Goal: Task Accomplishment & Management: Use online tool/utility

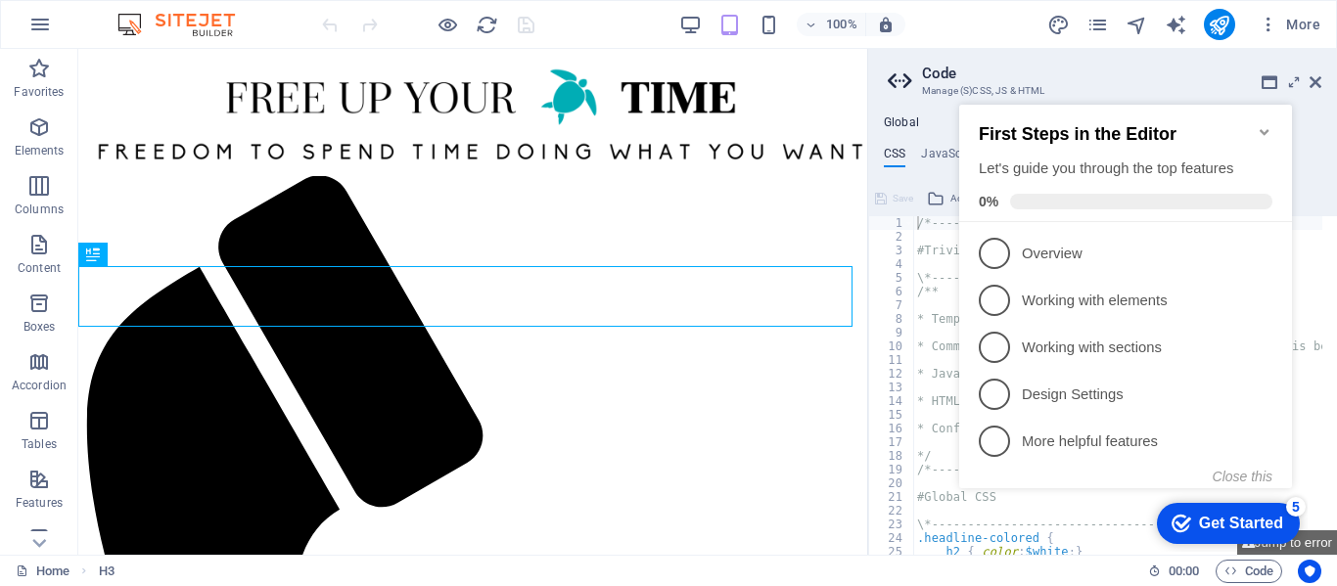
click at [1316, 70] on h2 "Code" at bounding box center [1121, 74] width 399 height 18
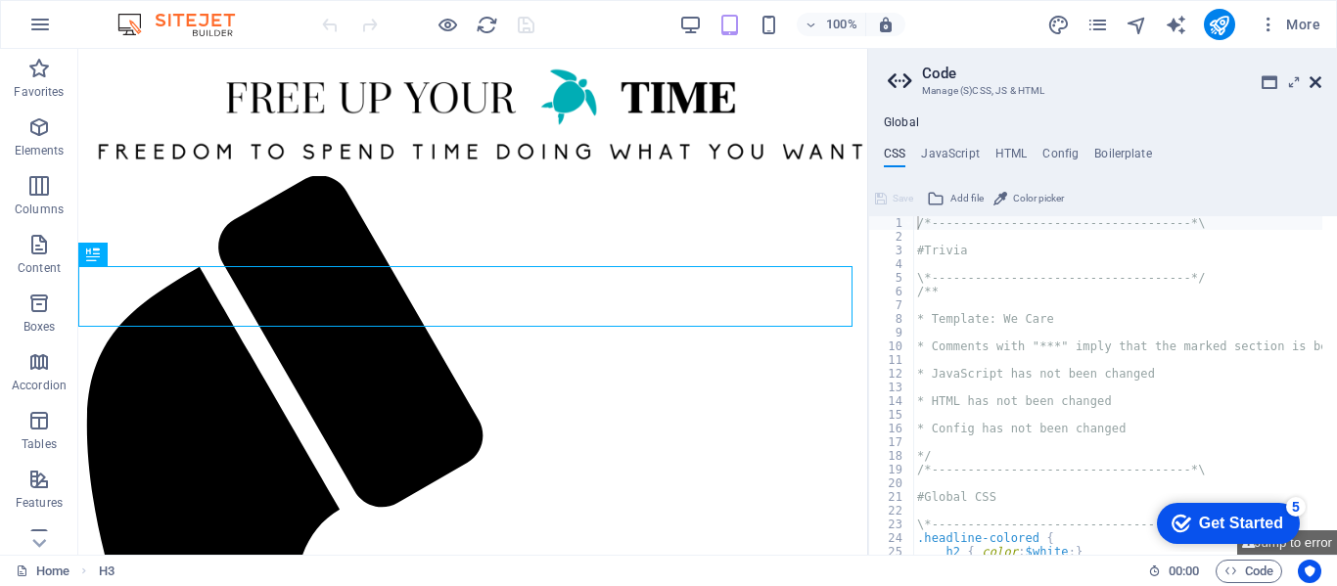
click at [1316, 80] on icon at bounding box center [1316, 82] width 12 height 16
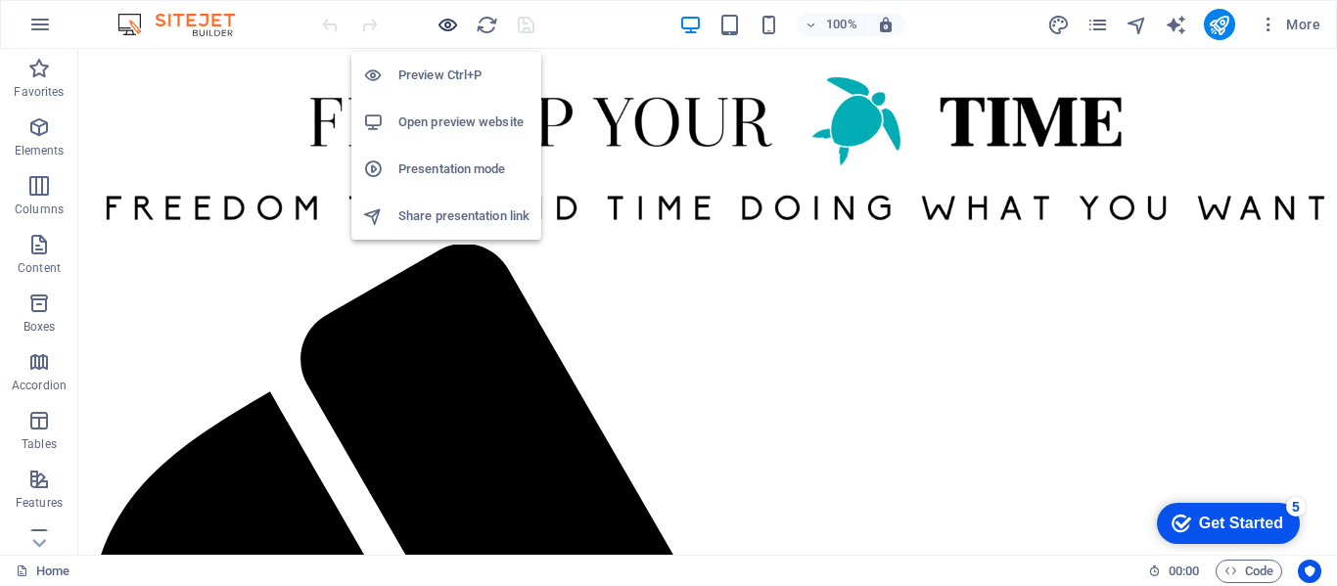
click at [440, 29] on icon "button" at bounding box center [448, 25] width 23 height 23
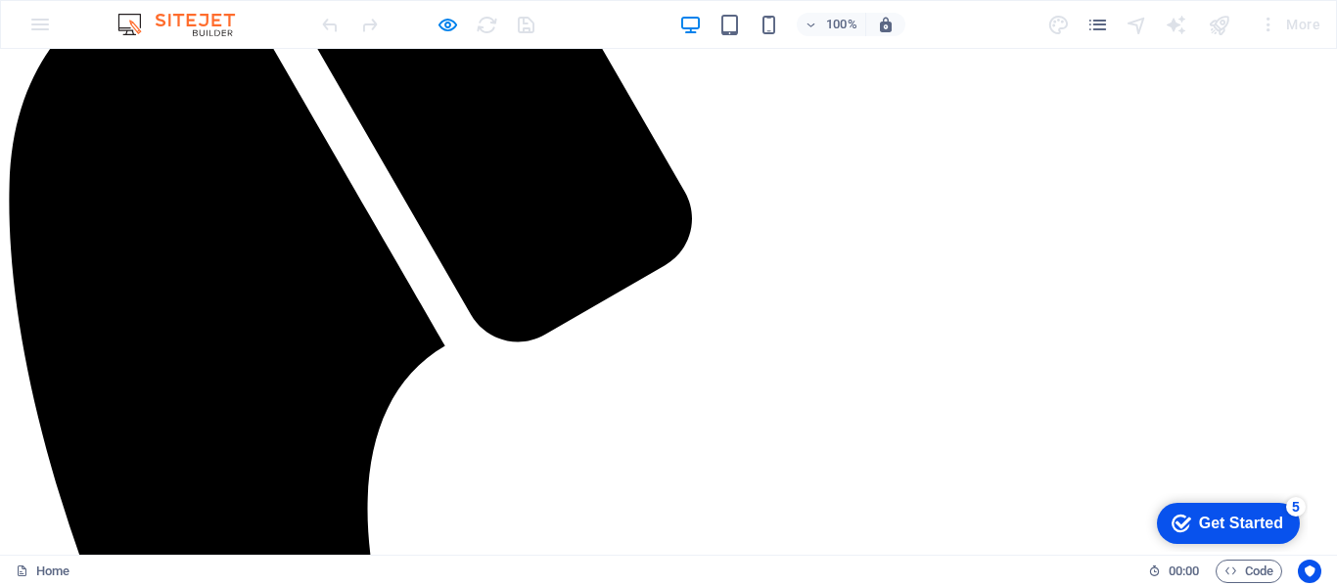
scroll to position [437, 0]
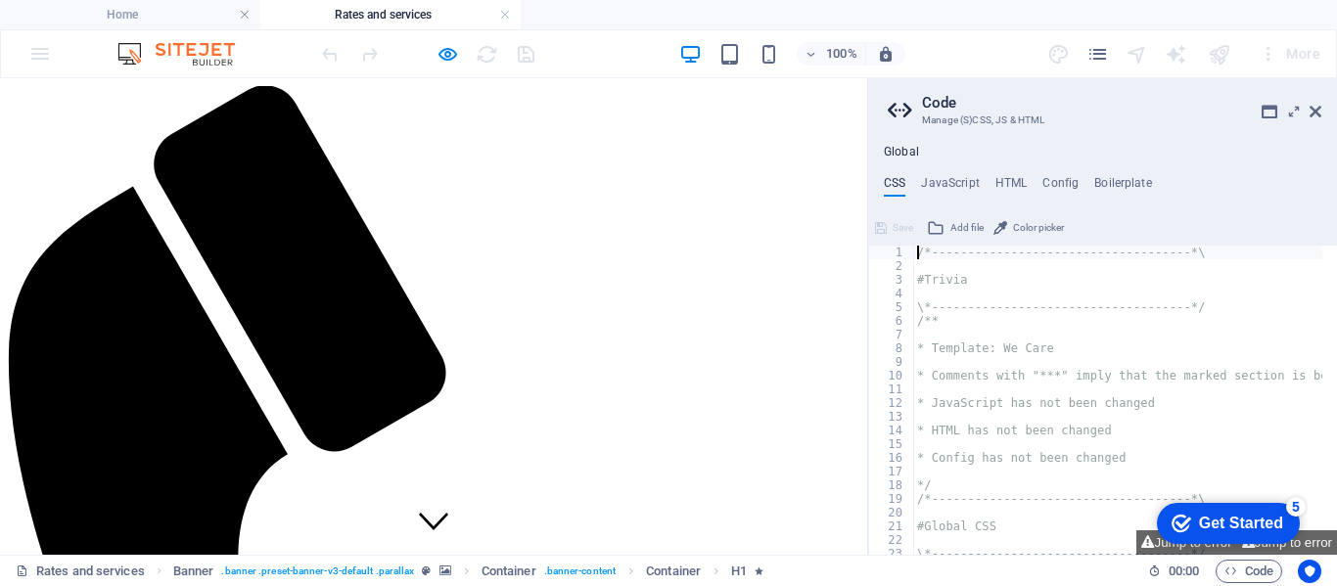
scroll to position [331, 0]
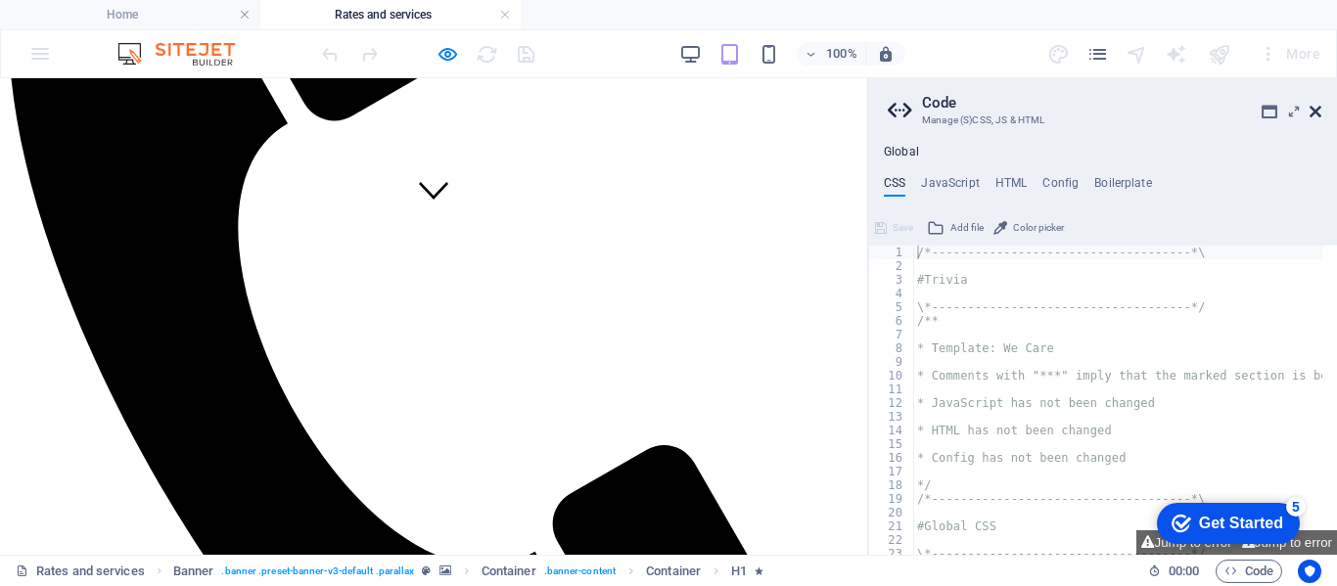
click at [1319, 114] on icon at bounding box center [1316, 112] width 12 height 16
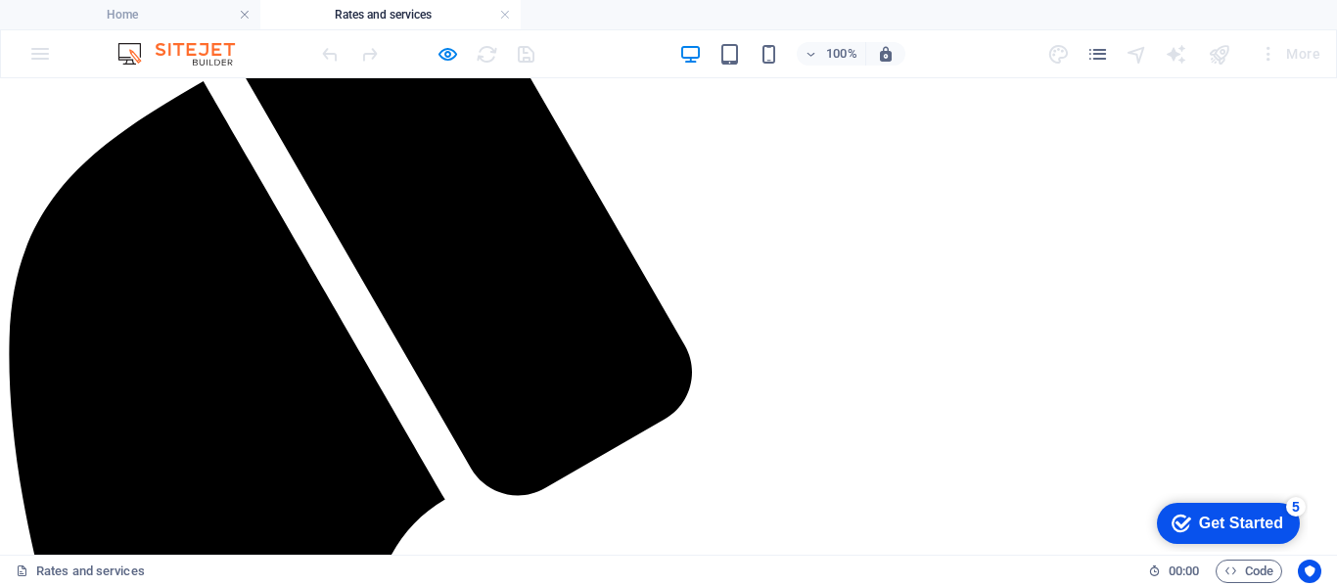
scroll to position [0, 0]
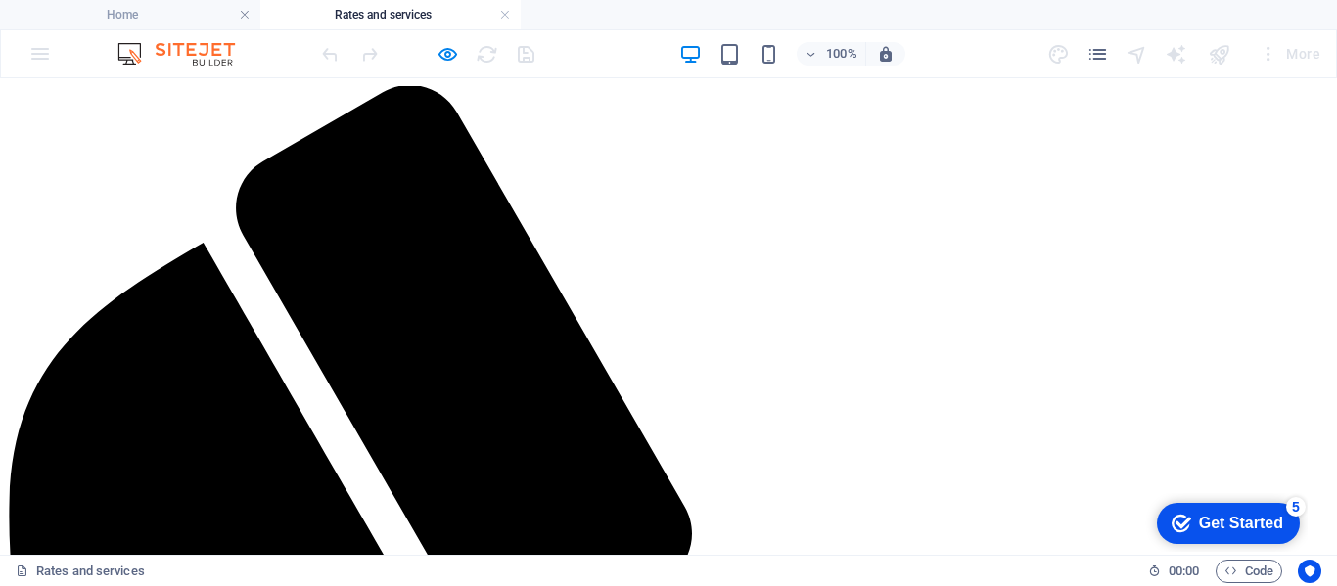
drag, startPoint x: 1324, startPoint y: 364, endPoint x: 1299, endPoint y: 129, distance: 236.2
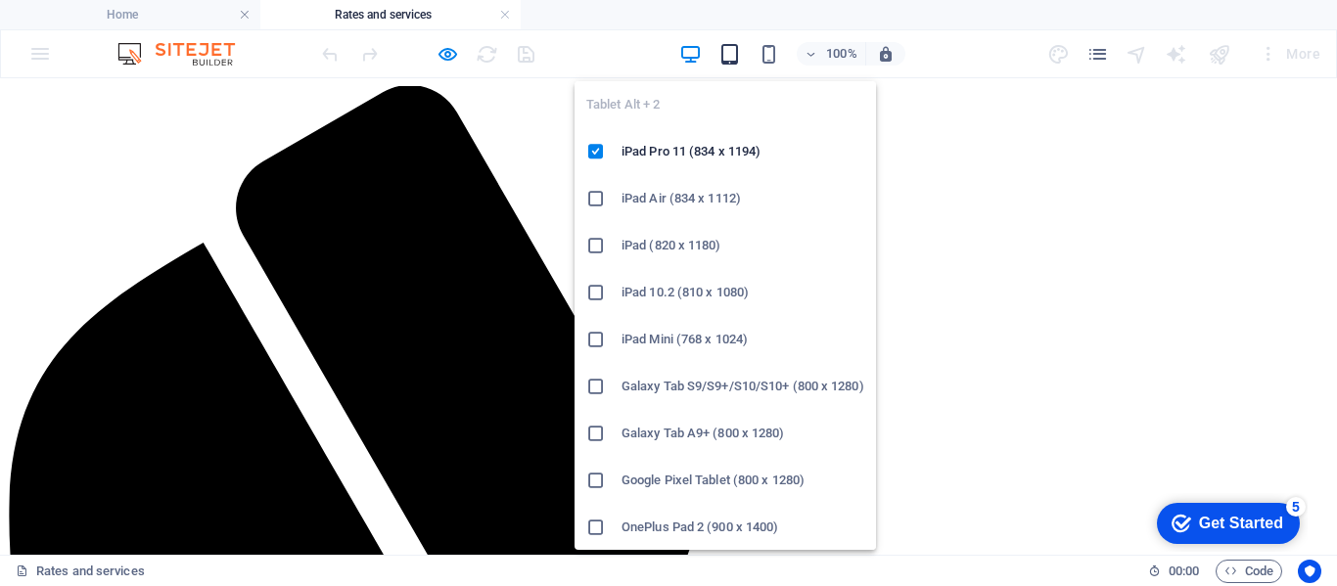
click at [739, 47] on icon "button" at bounding box center [730, 54] width 23 height 23
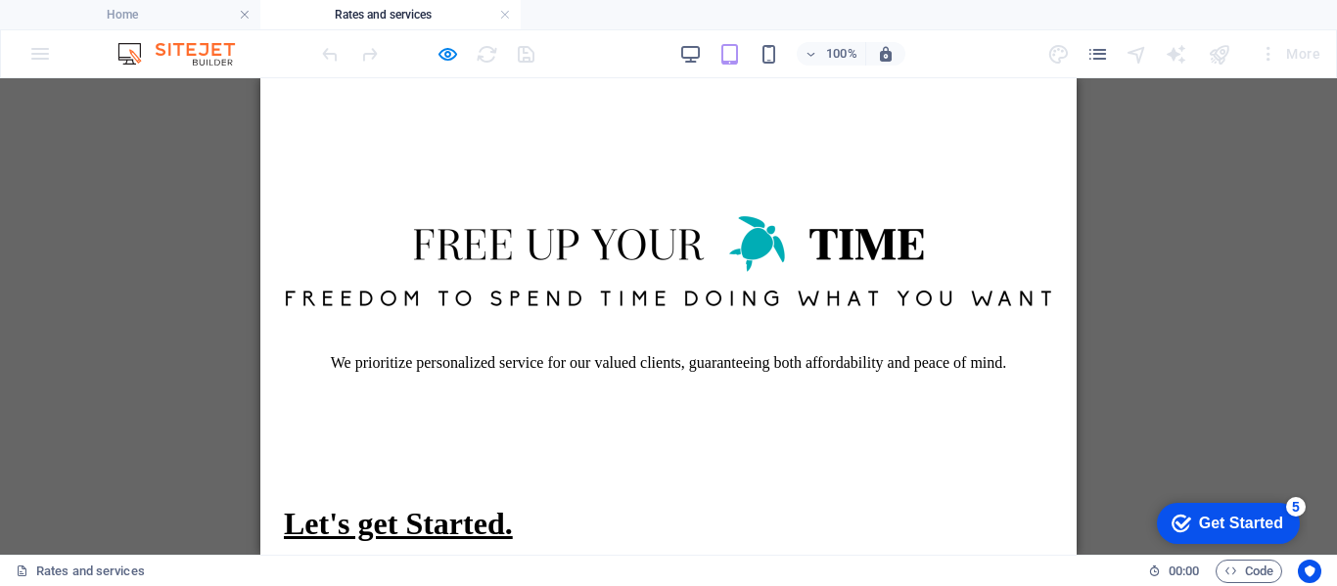
scroll to position [2413, 0]
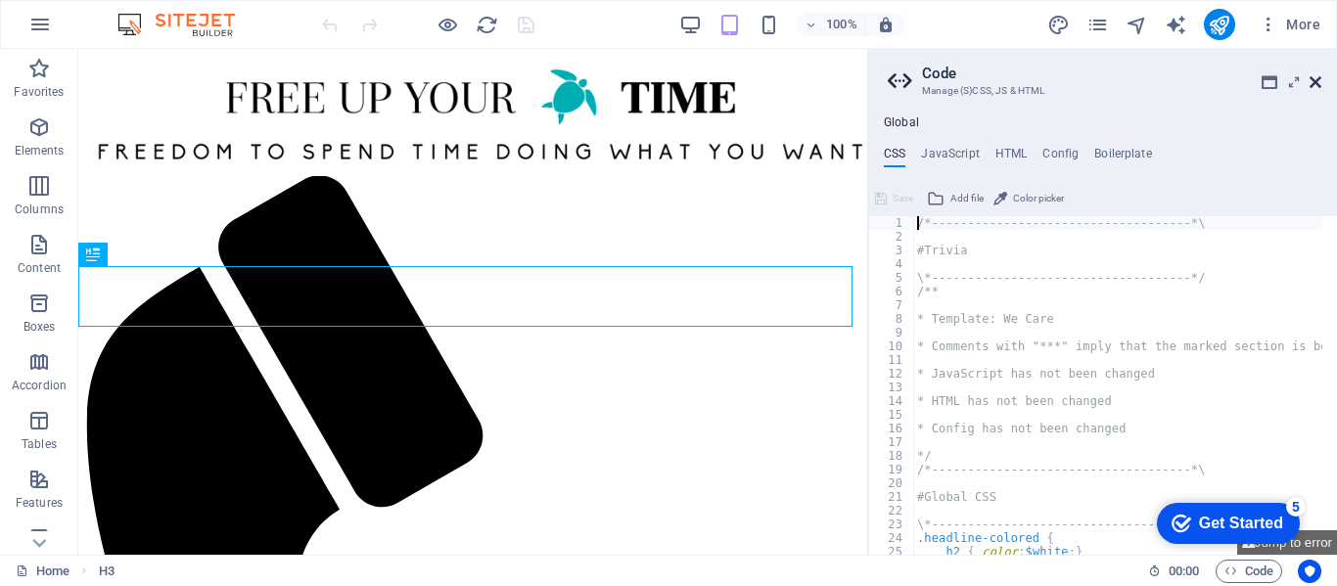
click at [1318, 82] on icon at bounding box center [1316, 82] width 12 height 16
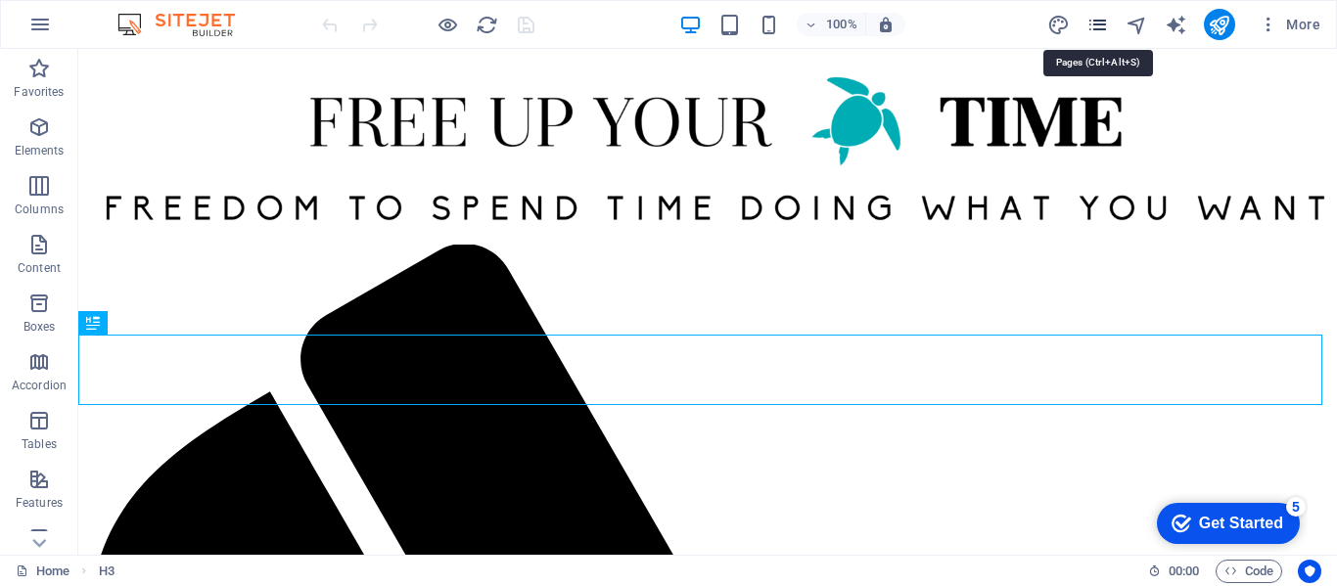
click at [1098, 26] on icon "pages" at bounding box center [1098, 25] width 23 height 23
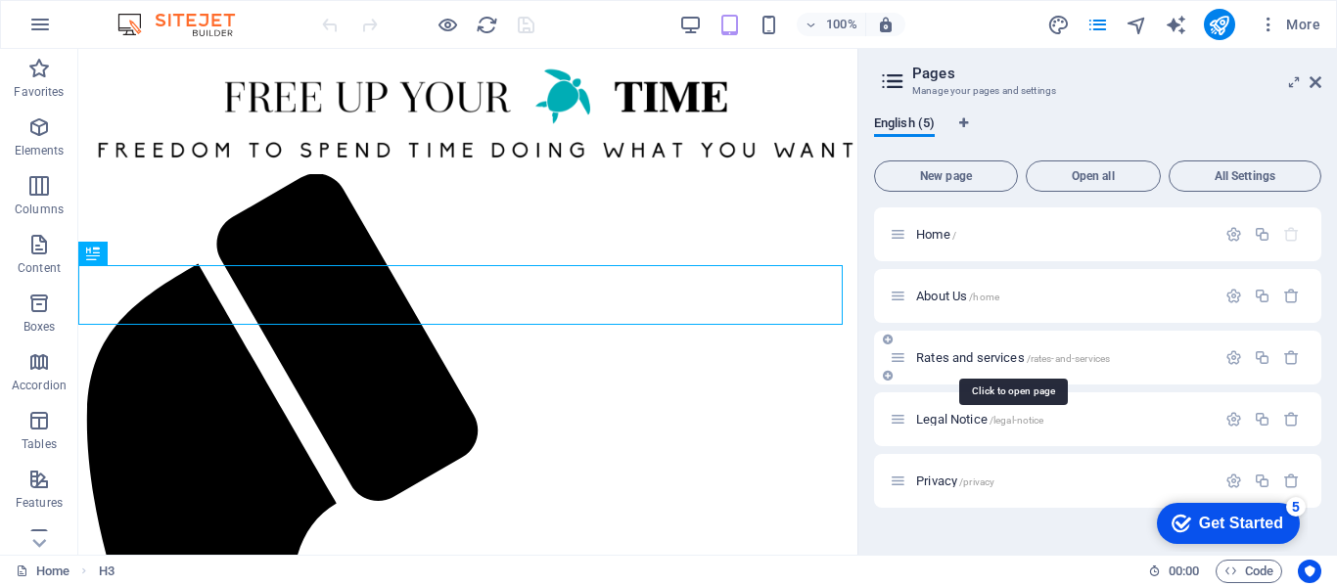
click at [943, 354] on span "Rates and services /rates-and-services" at bounding box center [1013, 357] width 194 height 15
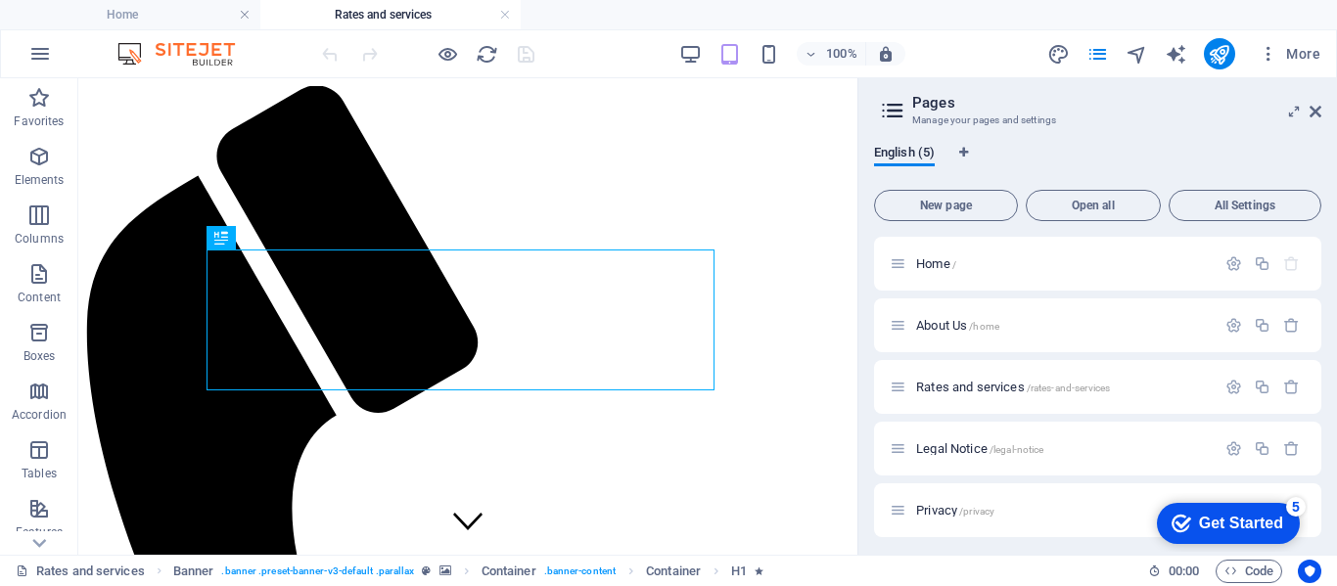
scroll to position [327, 0]
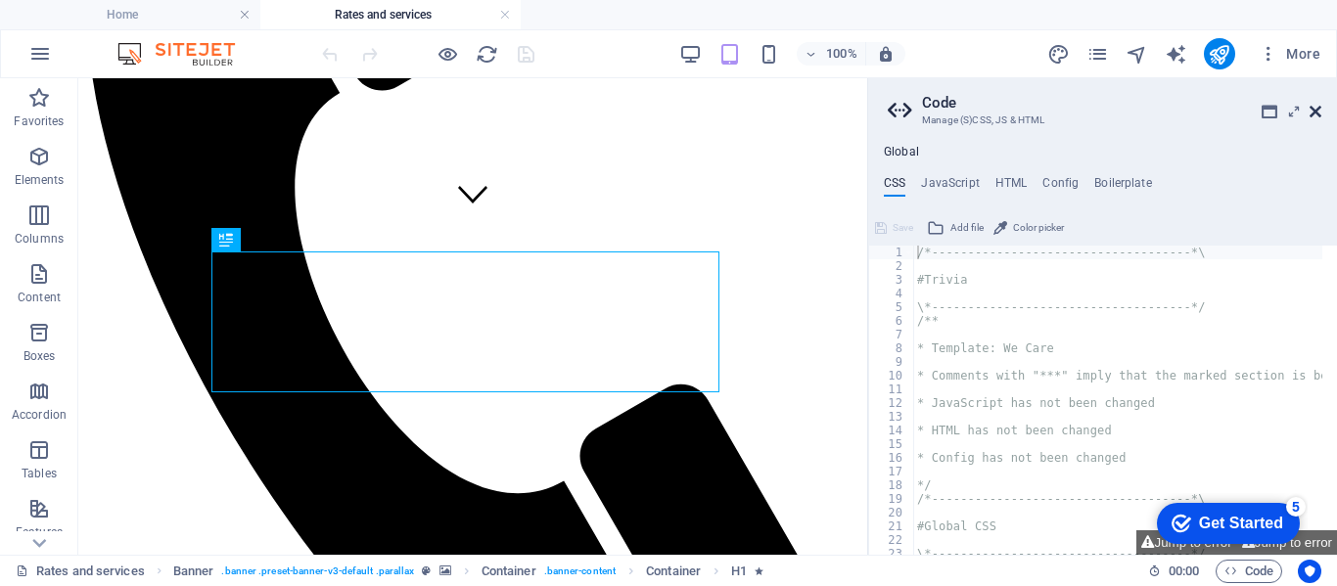
click at [1315, 116] on icon at bounding box center [1316, 112] width 12 height 16
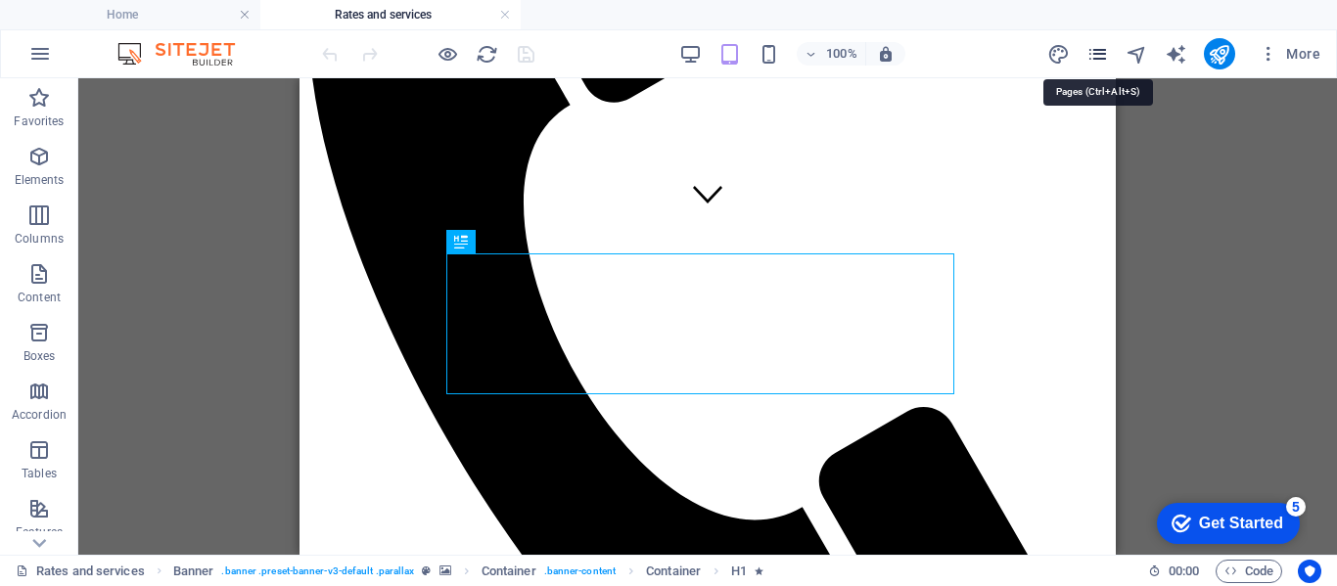
click at [1099, 59] on icon "pages" at bounding box center [1098, 54] width 23 height 23
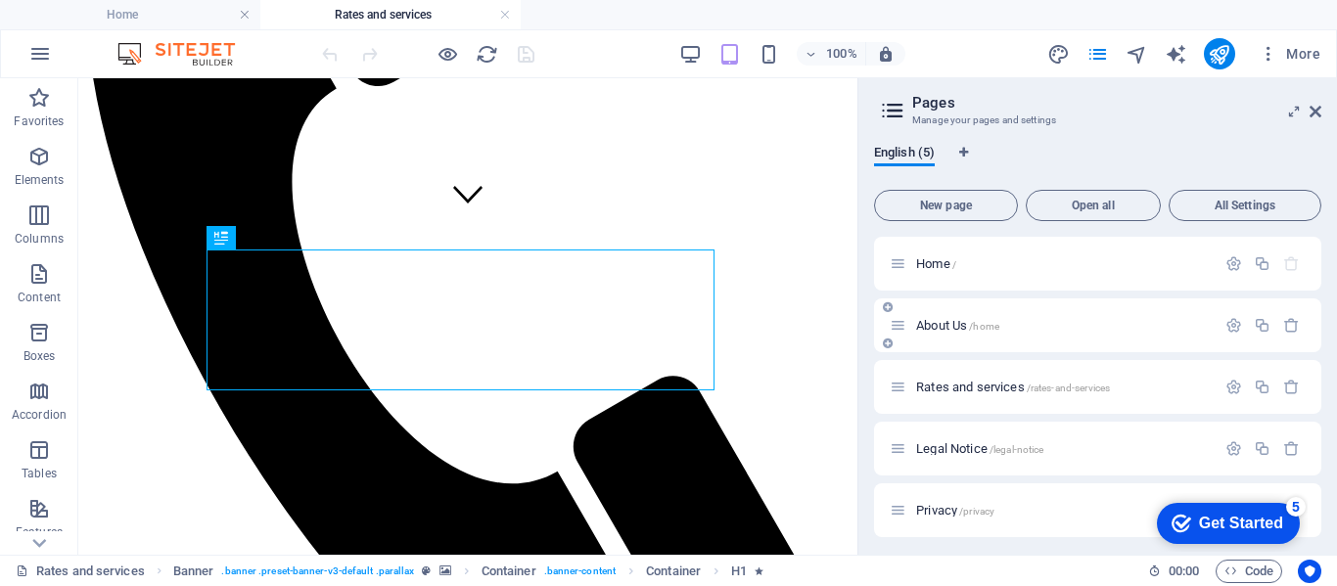
click at [928, 325] on span "About Us /home" at bounding box center [957, 325] width 83 height 15
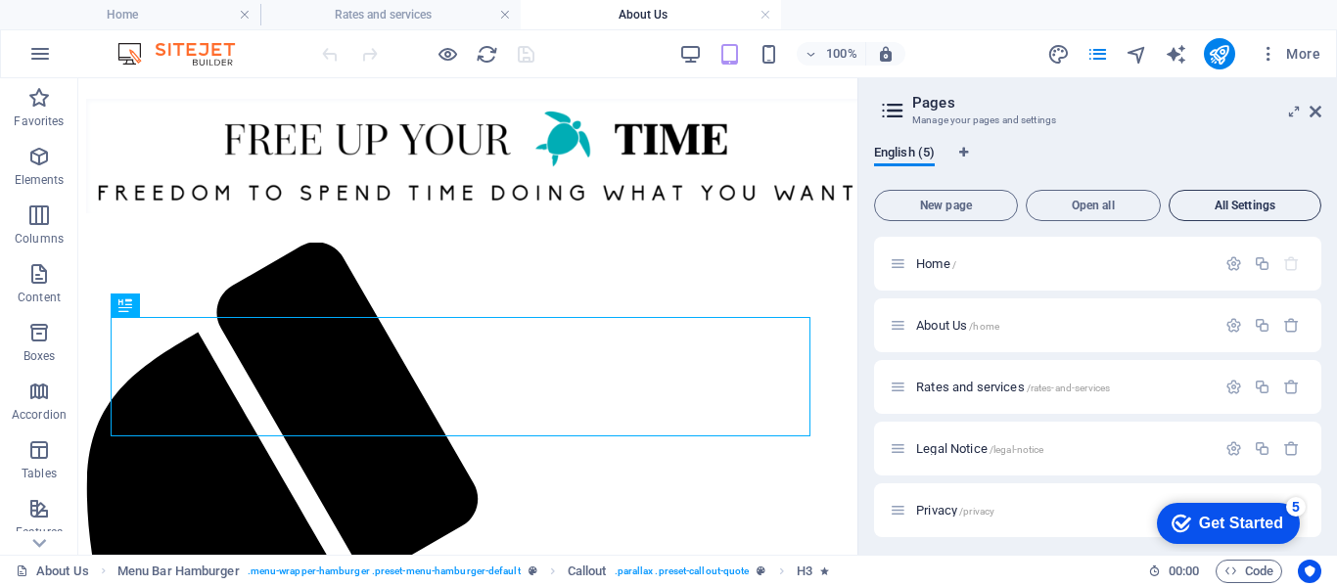
scroll to position [0, 0]
click at [1310, 103] on h2 "Pages" at bounding box center [1116, 103] width 409 height 18
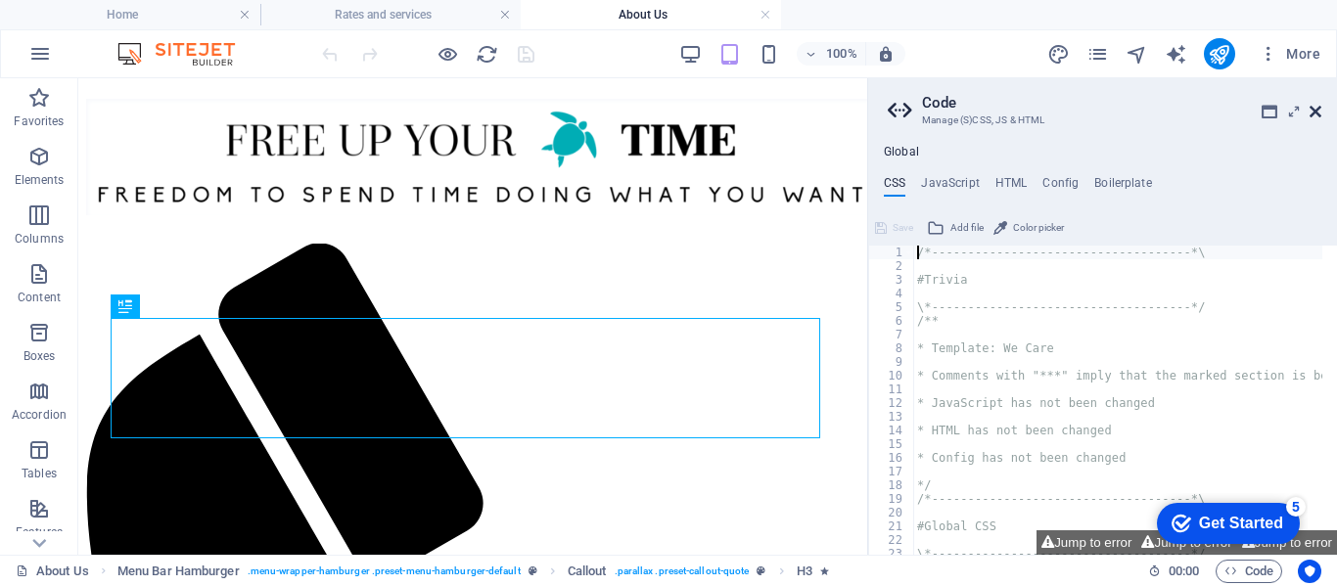
click at [1315, 119] on link at bounding box center [1316, 112] width 12 height 17
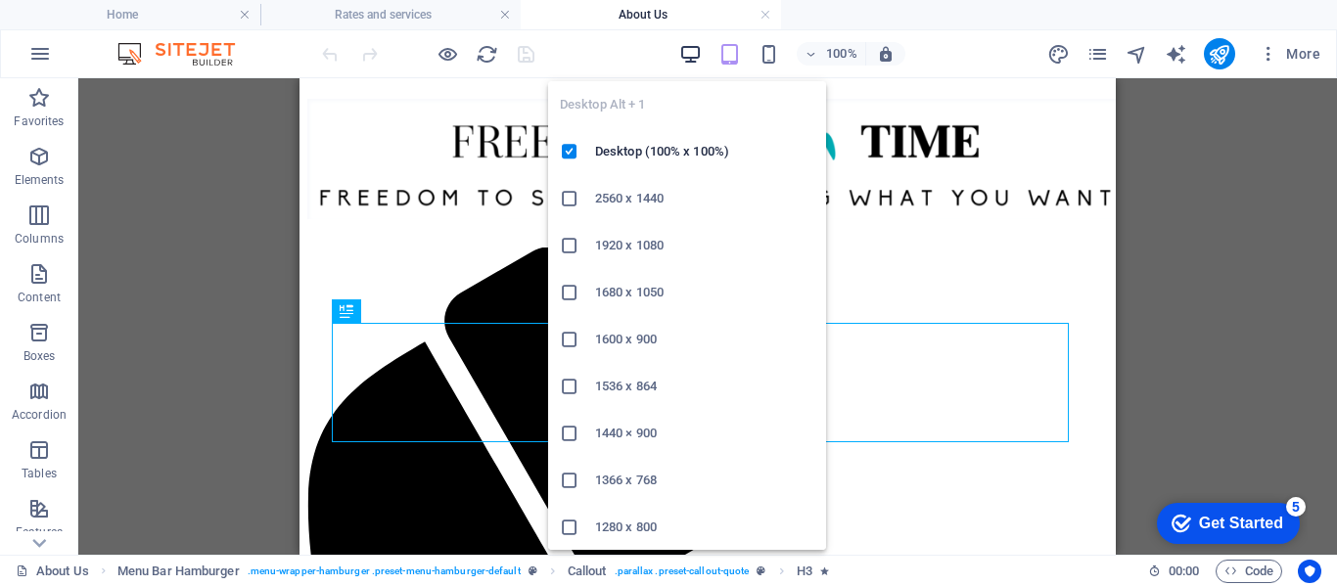
click at [689, 58] on icon "button" at bounding box center [690, 54] width 23 height 23
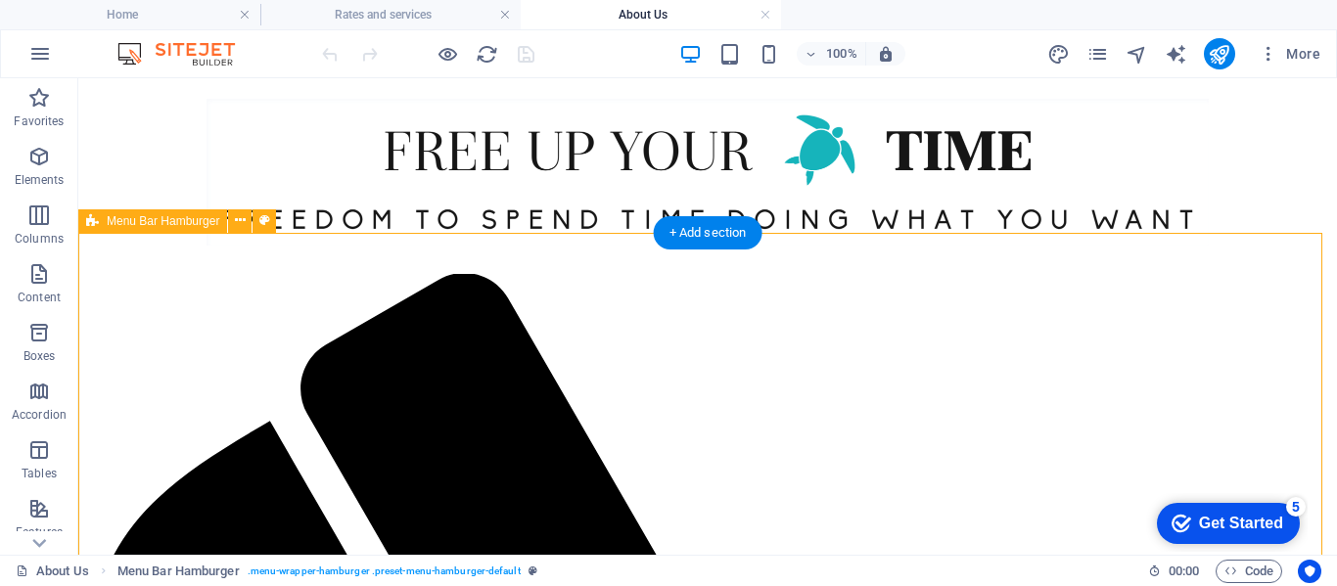
drag, startPoint x: 1321, startPoint y: 553, endPoint x: 1128, endPoint y: 658, distance: 219.5
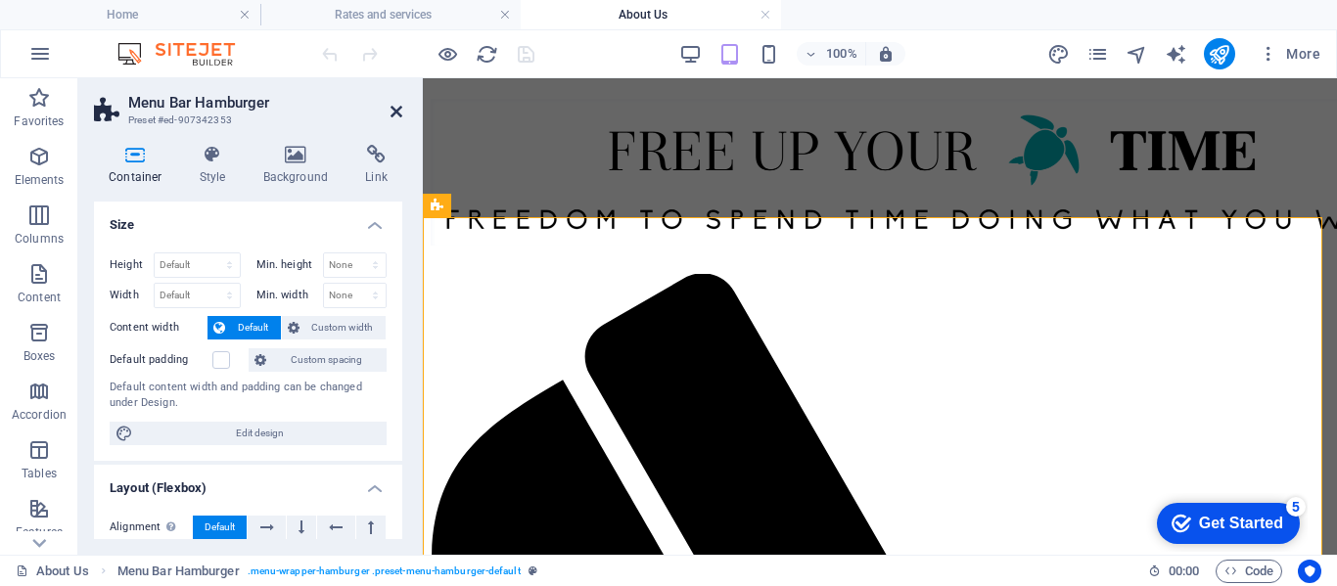
click at [394, 112] on icon at bounding box center [397, 112] width 12 height 16
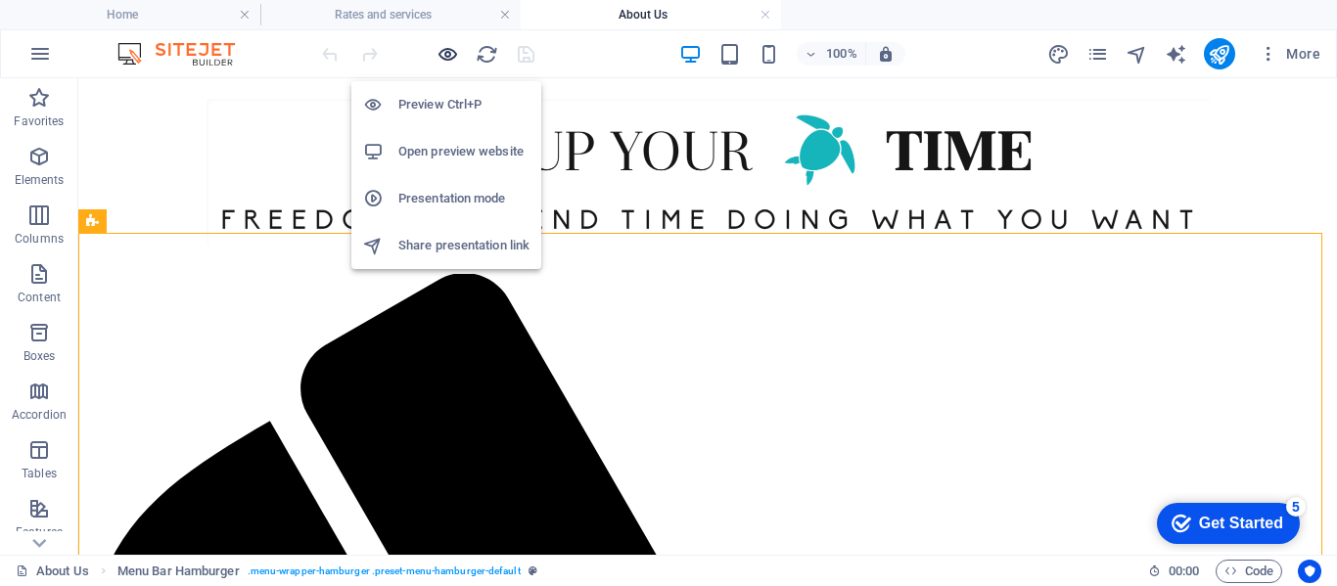
click at [442, 55] on icon "button" at bounding box center [448, 54] width 23 height 23
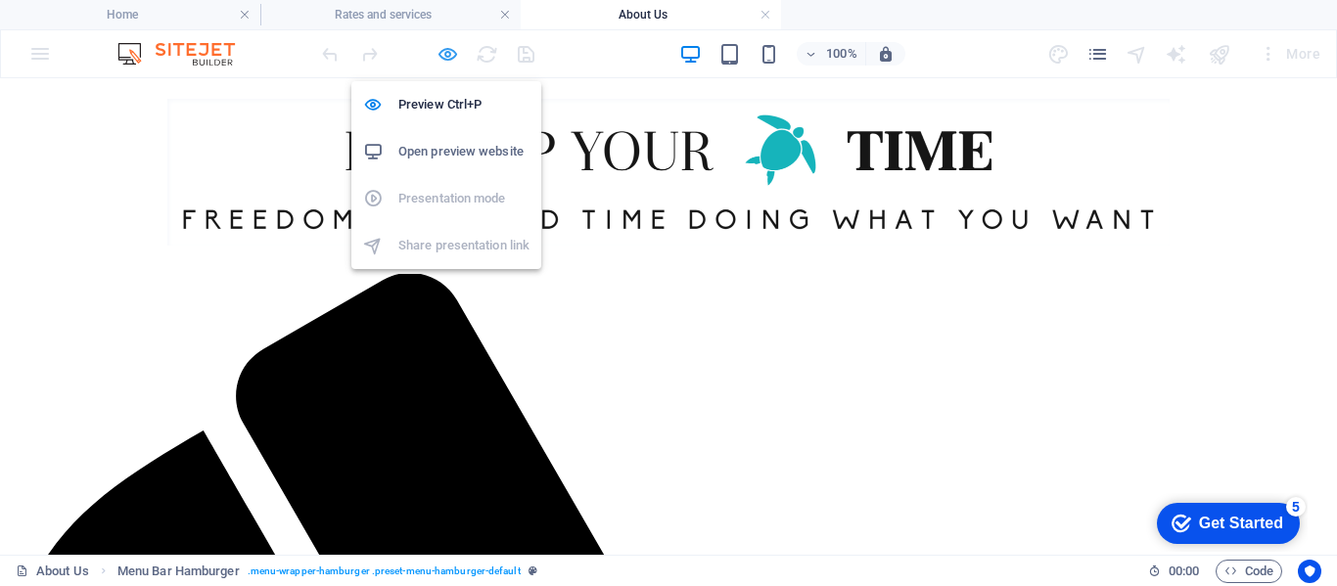
click at [449, 53] on icon "button" at bounding box center [448, 54] width 23 height 23
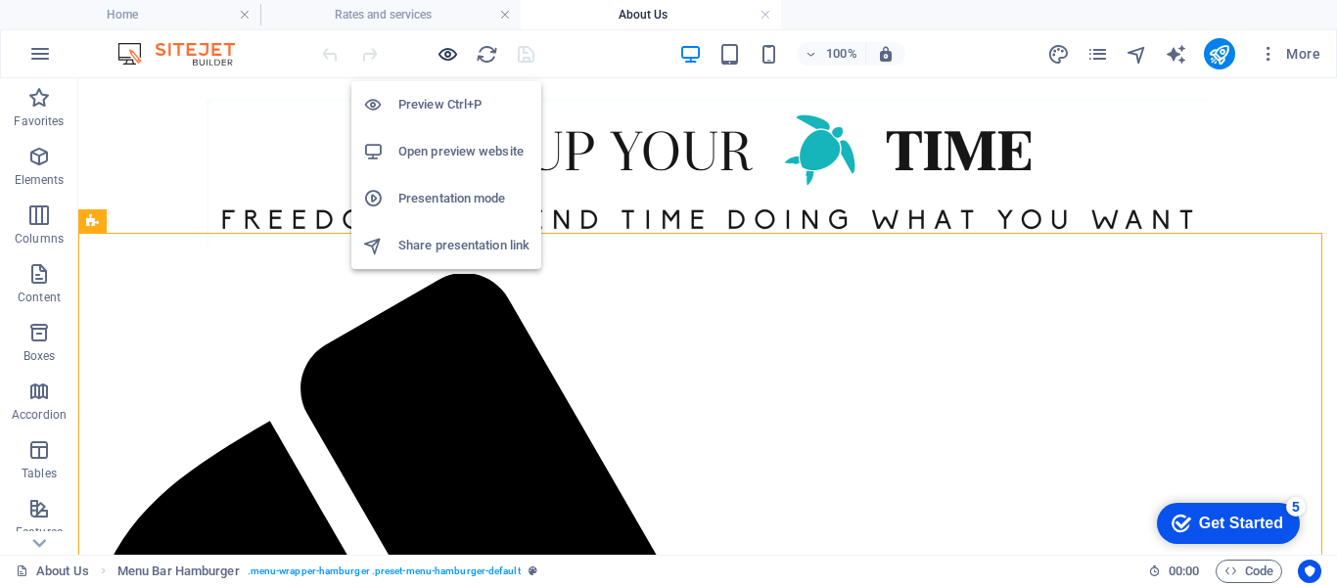
click at [449, 53] on icon "button" at bounding box center [448, 54] width 23 height 23
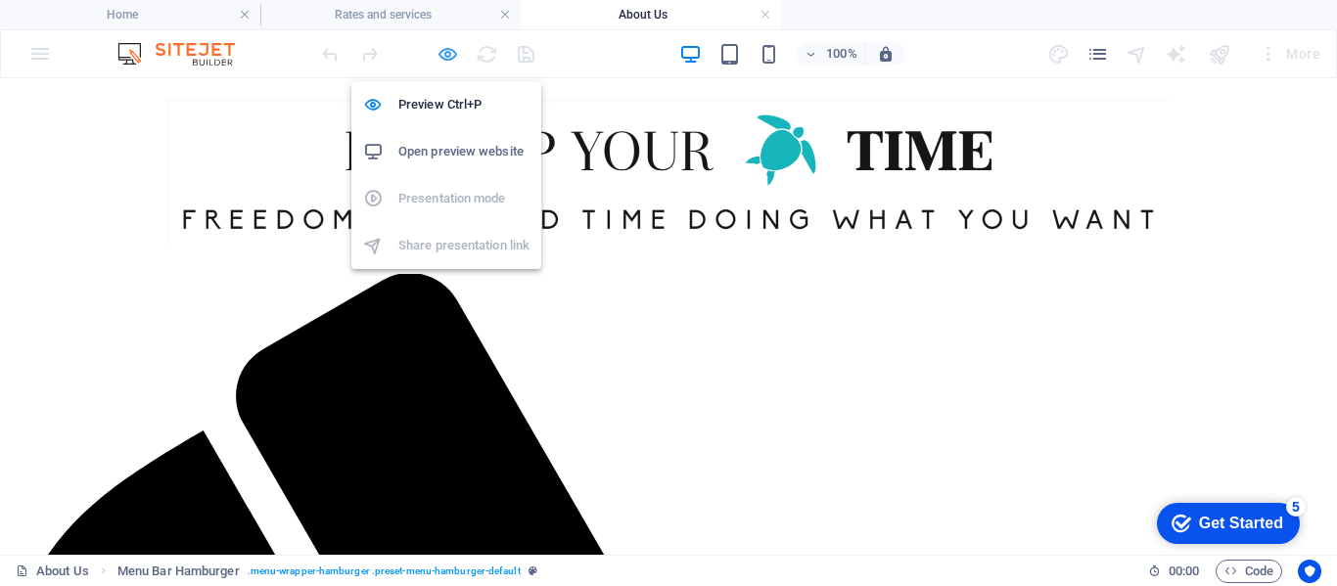
click at [449, 53] on icon "button" at bounding box center [448, 54] width 23 height 23
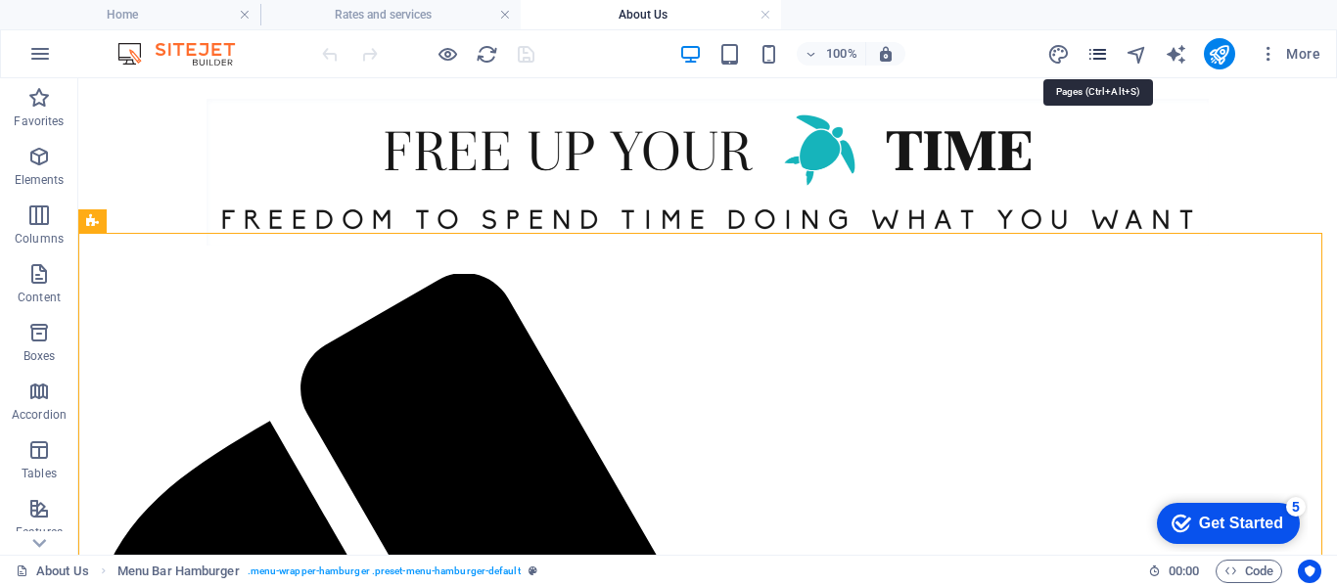
click at [1095, 43] on icon "pages" at bounding box center [1098, 54] width 23 height 23
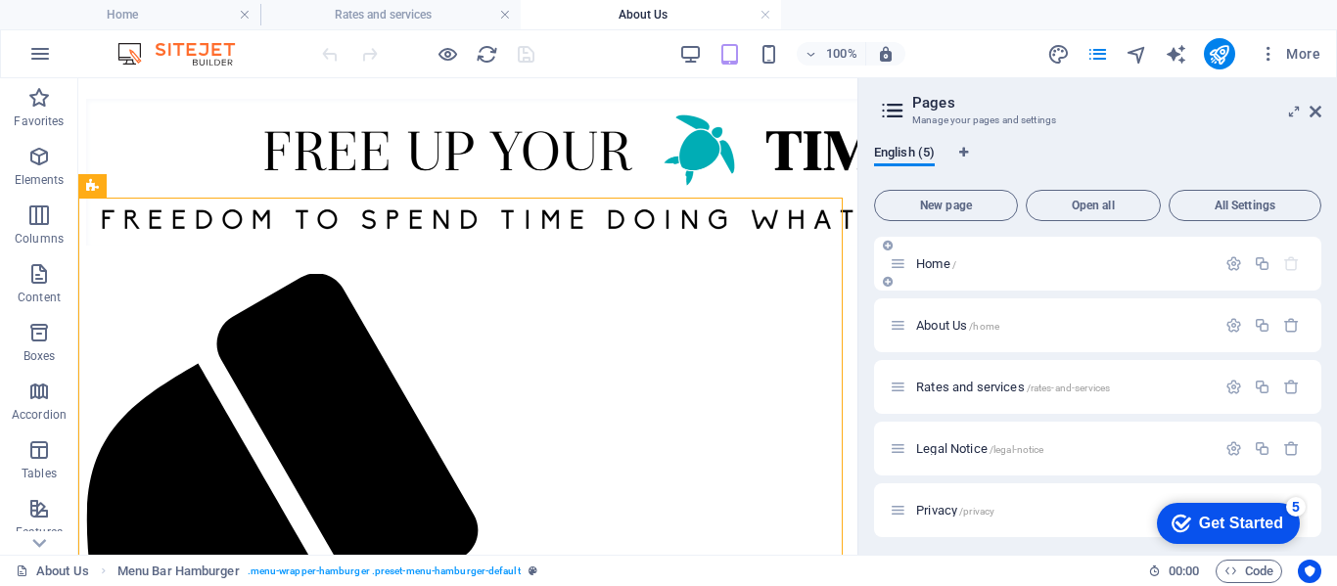
click at [939, 268] on span "Home /" at bounding box center [936, 263] width 40 height 15
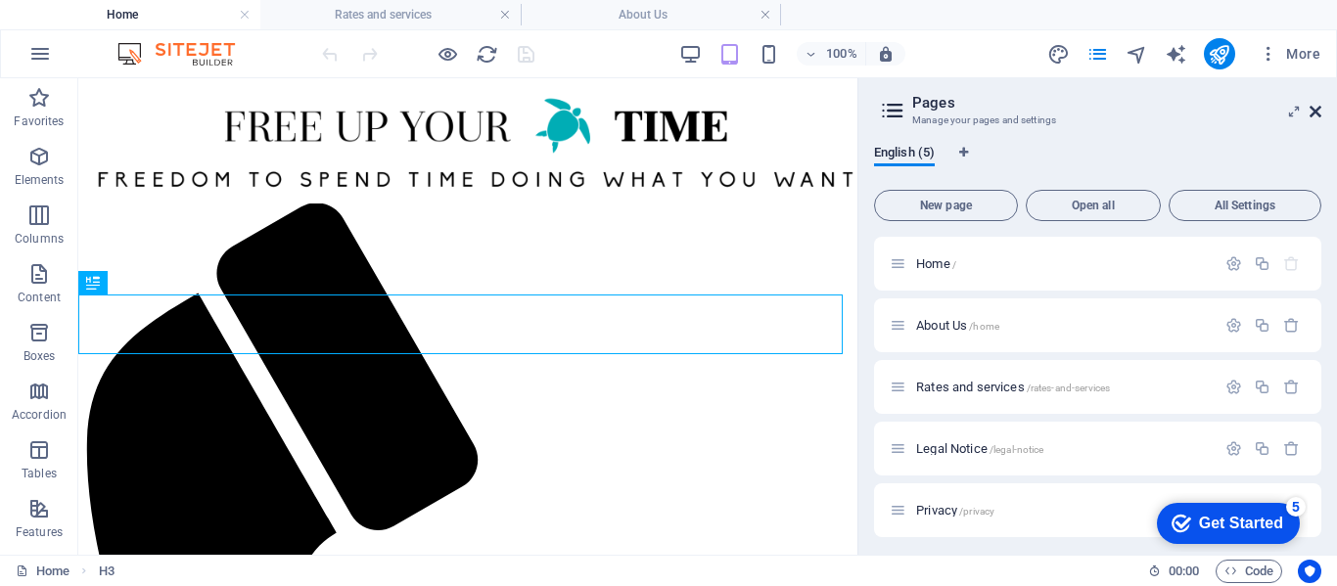
click at [1313, 110] on icon at bounding box center [1316, 112] width 12 height 16
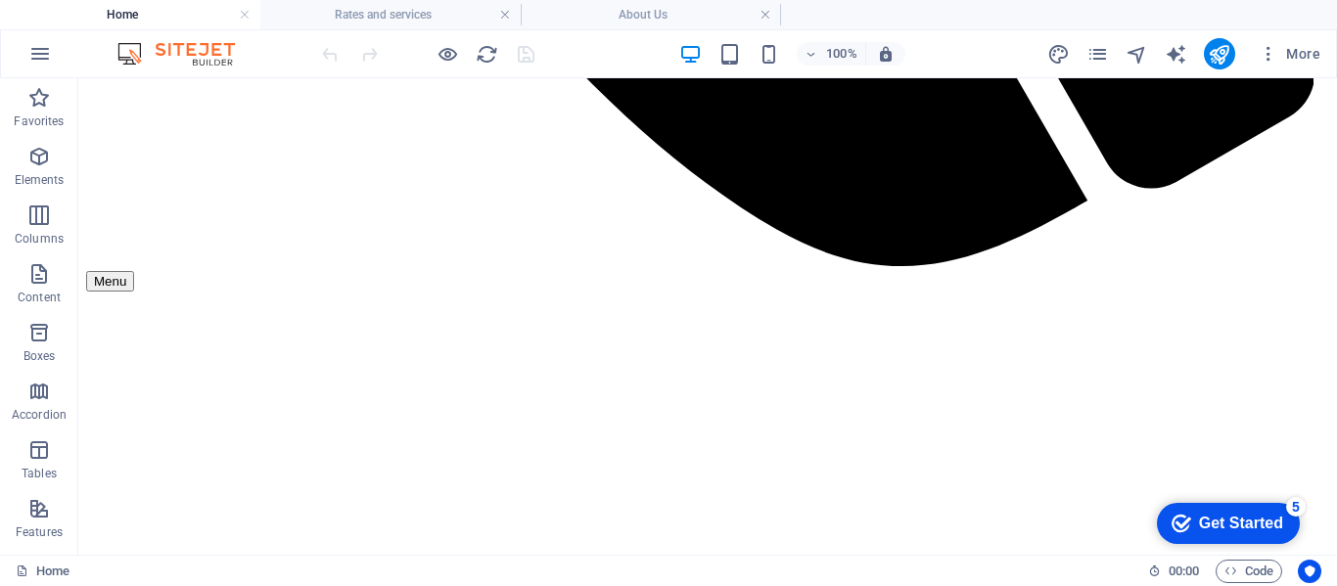
scroll to position [1628, 0]
